Goal: Information Seeking & Learning: Learn about a topic

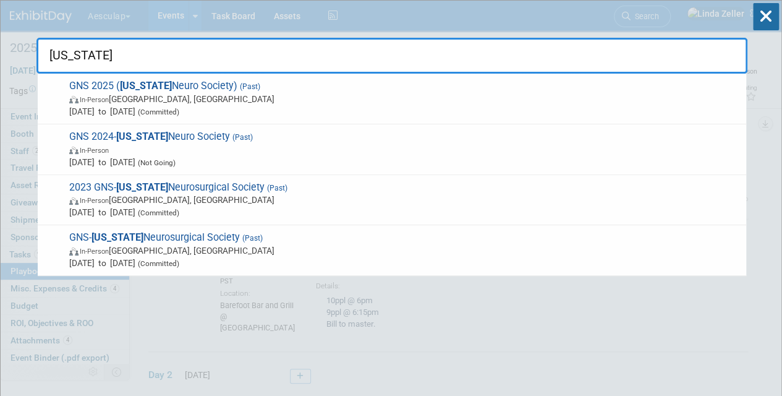
type input "georgia"
drag, startPoint x: 110, startPoint y: 59, endPoint x: 24, endPoint y: 57, distance: 85.9
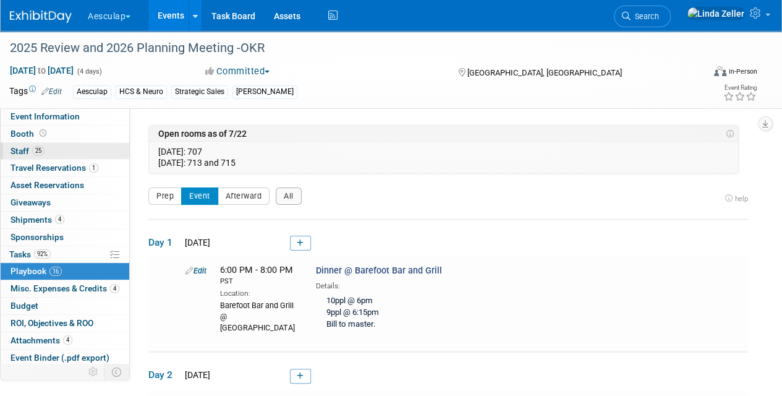
click at [23, 151] on span "Staff 25" at bounding box center [28, 151] width 34 height 10
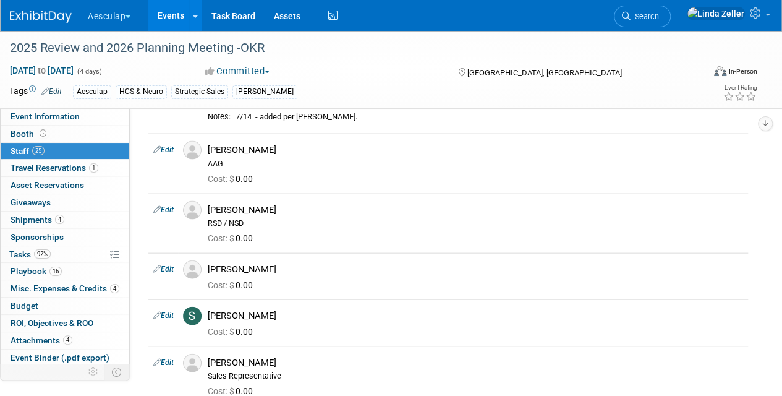
scroll to position [1298, 0]
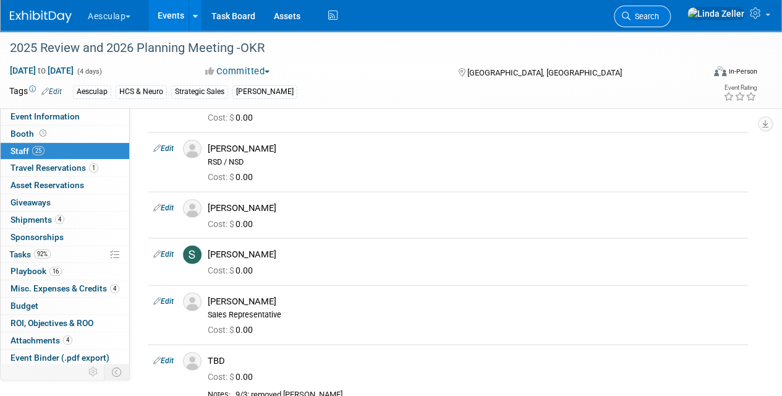
click at [659, 19] on span "Search" at bounding box center [645, 16] width 28 height 9
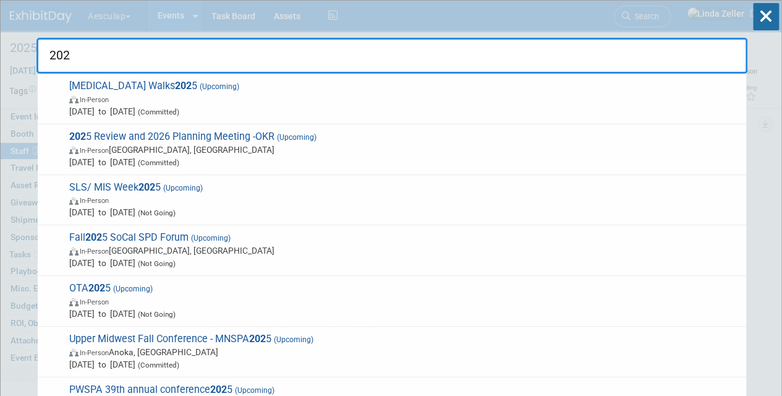
type input "202"
click at [468, 9] on div "202 Hydrocephalus Walks 202 5 (Upcoming) In-Person Aug 23, 2025 to Nov 16, 2025…" at bounding box center [391, 37] width 711 height 73
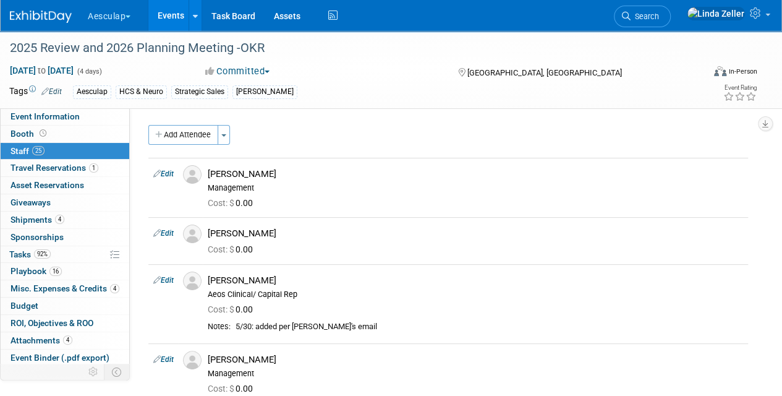
click at [171, 17] on link "Events" at bounding box center [170, 15] width 45 height 31
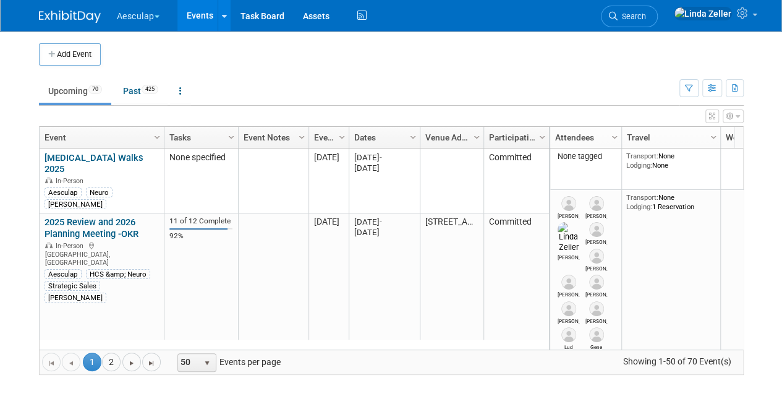
click at [70, 91] on link "Upcoming 70" at bounding box center [75, 90] width 72 height 23
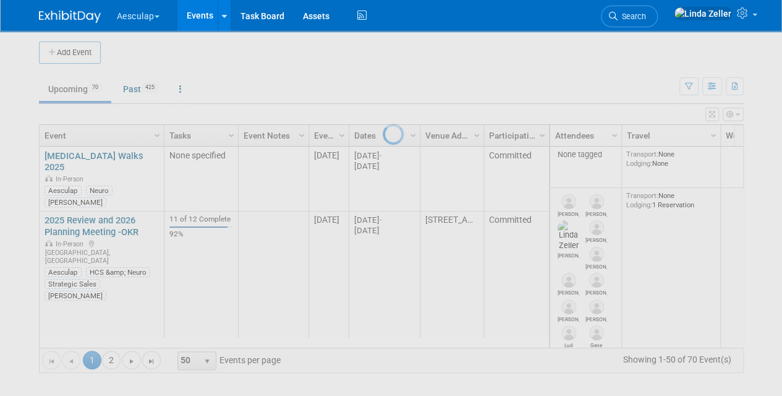
scroll to position [2, 0]
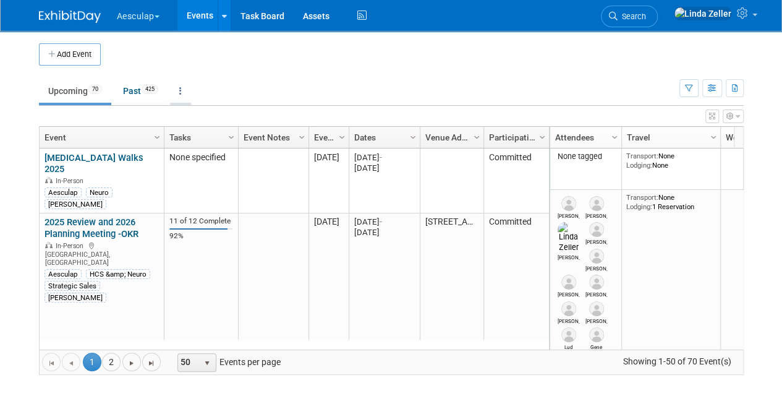
click at [181, 94] on link at bounding box center [180, 90] width 21 height 23
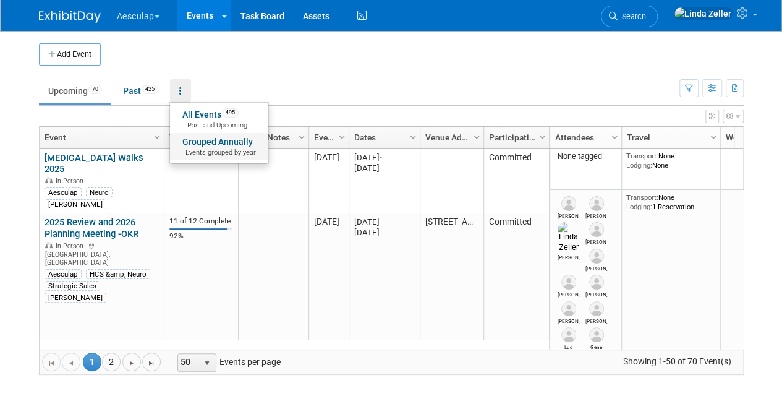
click at [200, 145] on link "Grouped Annually Events grouped by year" at bounding box center [219, 146] width 98 height 27
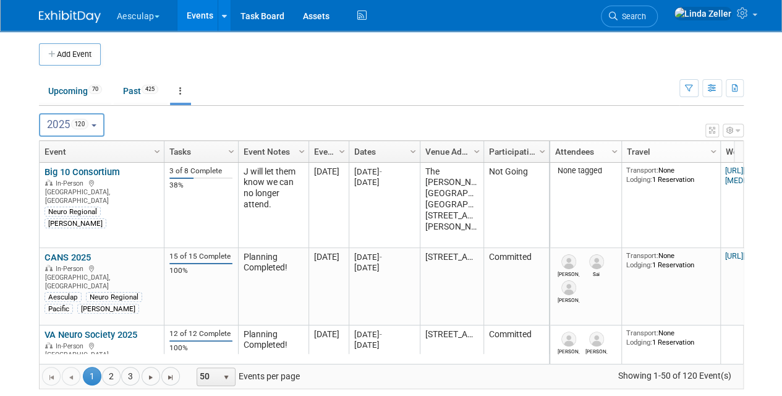
click at [101, 125] on button "2025 120" at bounding box center [72, 124] width 66 height 23
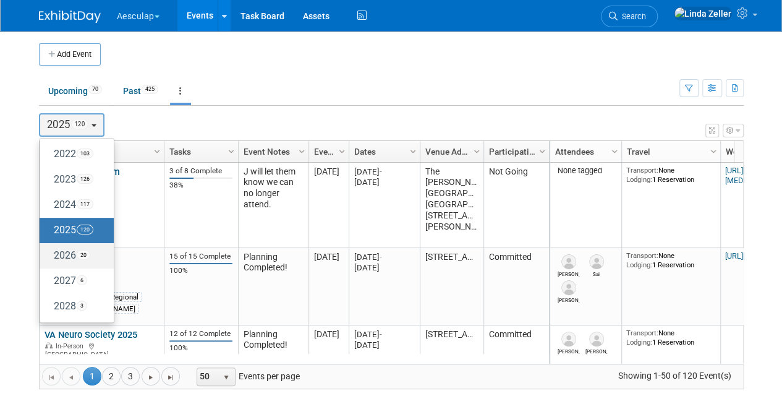
click at [67, 250] on label "2026 20" at bounding box center [74, 255] width 56 height 20
click at [49, 251] on input "2026 20" at bounding box center [45, 255] width 8 height 8
select select "2026"
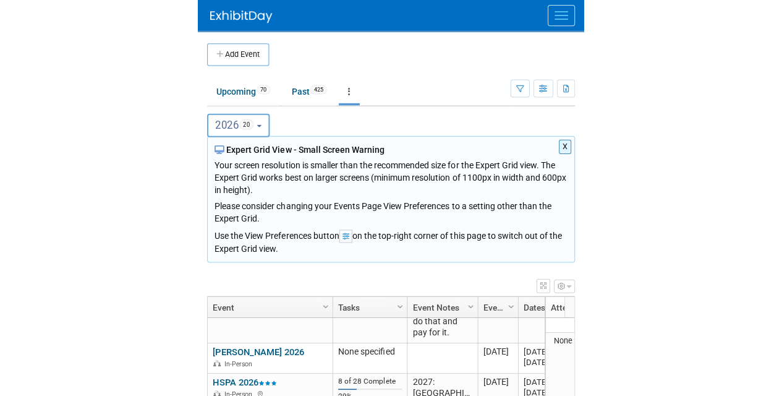
scroll to position [1385, 0]
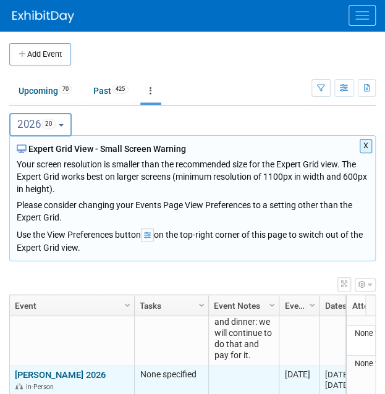
click at [258, 367] on td at bounding box center [243, 382] width 70 height 30
click at [163, 370] on div "None specified" at bounding box center [171, 375] width 63 height 11
click at [225, 367] on td at bounding box center [243, 382] width 70 height 30
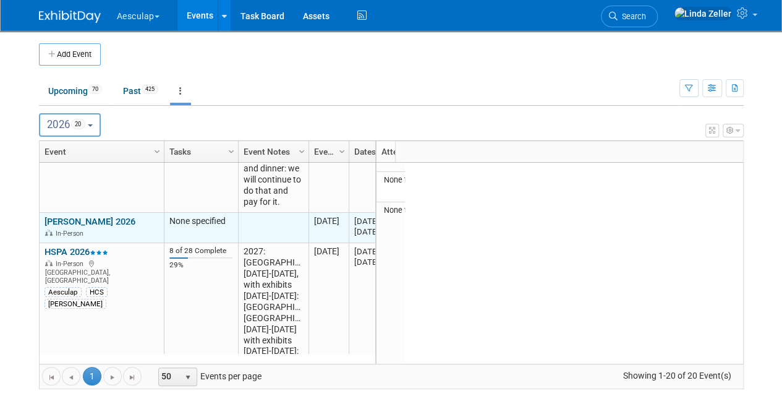
click at [105, 227] on div "In-Person" at bounding box center [102, 232] width 114 height 11
click at [127, 216] on div "NHIA 2026 In-Person" at bounding box center [102, 227] width 114 height 22
click at [72, 216] on link "[PERSON_NAME] 2026" at bounding box center [90, 221] width 91 height 11
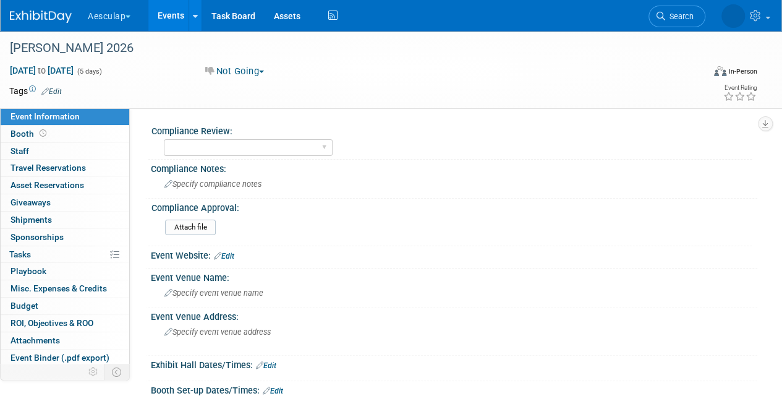
click at [178, 14] on link "Events" at bounding box center [170, 15] width 45 height 31
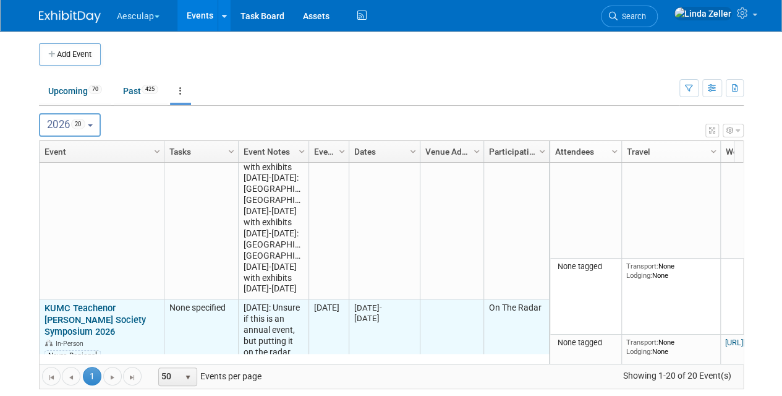
click at [45, 302] on link "KUMC Teachenor [PERSON_NAME] Society Symposium 2026" at bounding box center [95, 319] width 101 height 35
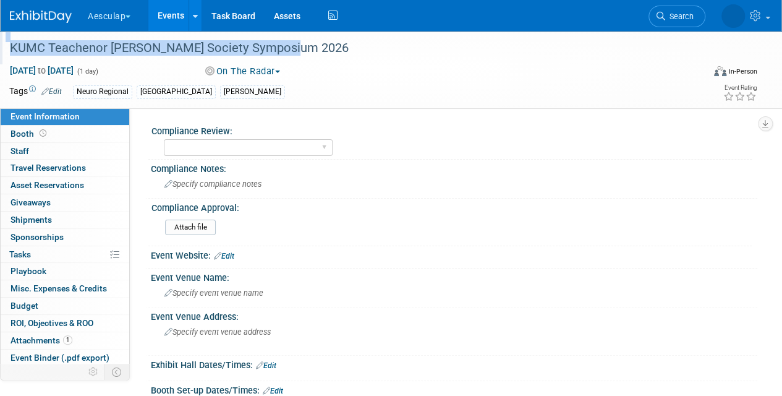
drag, startPoint x: 283, startPoint y: 49, endPoint x: 2, endPoint y: 49, distance: 281.3
click at [2, 49] on div "KUMC Teachenor [PERSON_NAME] Society Symposium 2026" at bounding box center [351, 47] width 703 height 33
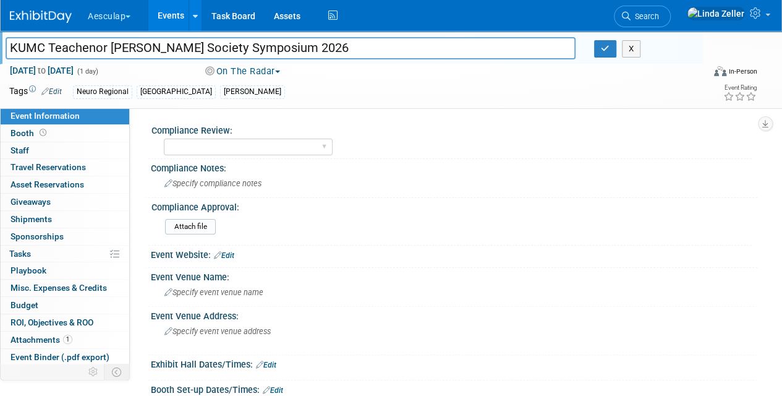
drag, startPoint x: 281, startPoint y: 49, endPoint x: 6, endPoint y: 46, distance: 275.1
click at [6, 46] on input "KUMC Teachenor [PERSON_NAME] Society Symposium 2026" at bounding box center [291, 48] width 570 height 22
click at [159, 17] on link "Events" at bounding box center [170, 15] width 45 height 31
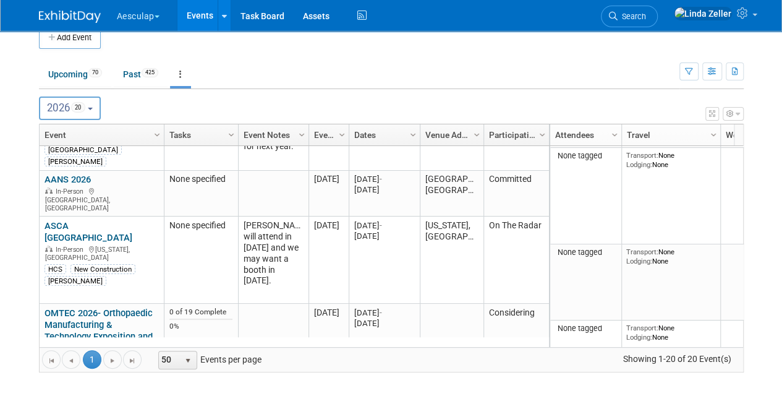
scroll to position [1610, 0]
